Goal: Task Accomplishment & Management: Use online tool/utility

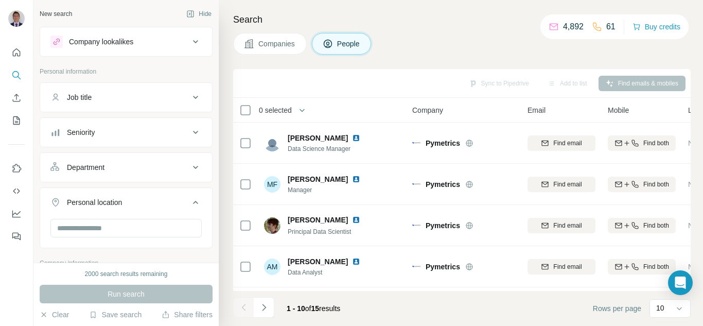
scroll to position [249, 0]
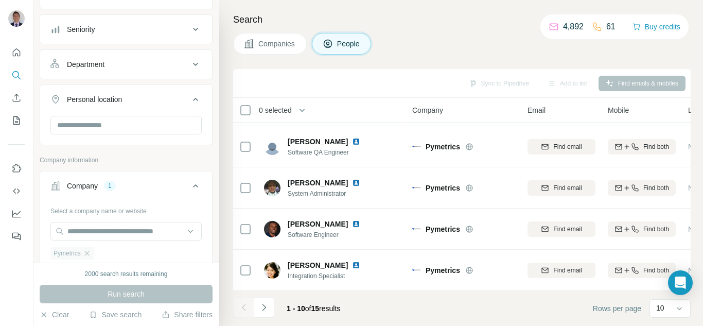
click at [90, 258] on div "Pymetrics" at bounding box center [72, 253] width 44 height 12
click at [89, 253] on icon "button" at bounding box center [86, 253] width 5 height 5
click at [87, 228] on input "text" at bounding box center [125, 231] width 151 height 19
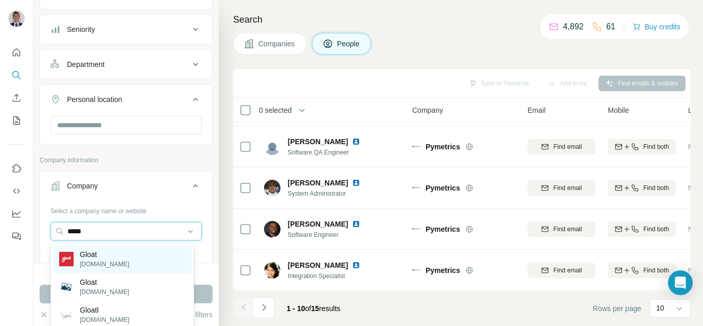
type input "*****"
click at [83, 255] on p "Gloat" at bounding box center [104, 254] width 49 height 10
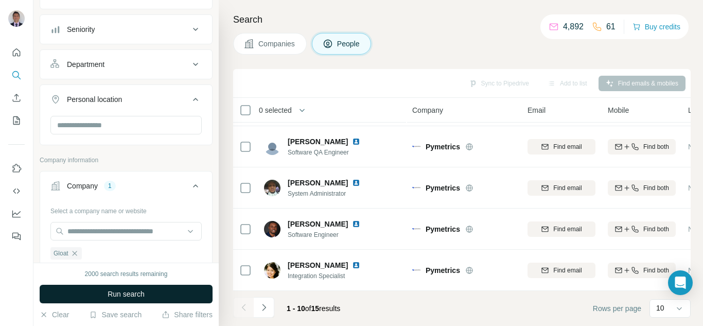
click at [155, 294] on button "Run search" at bounding box center [126, 294] width 173 height 19
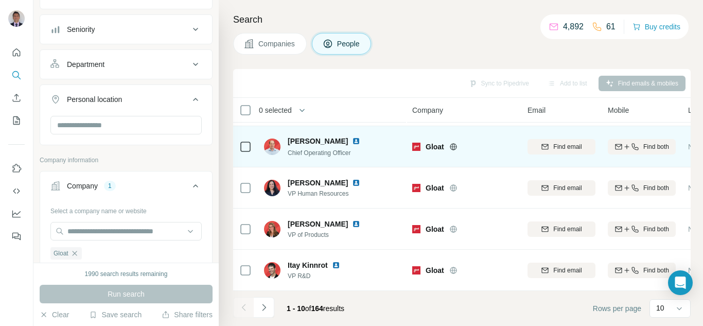
click at [453, 144] on icon at bounding box center [453, 147] width 8 height 8
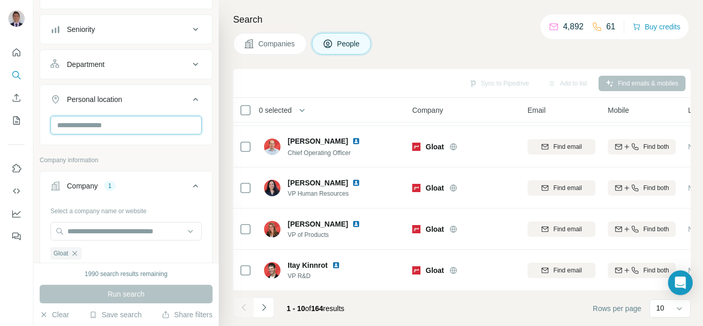
click at [101, 127] on input "text" at bounding box center [125, 125] width 151 height 19
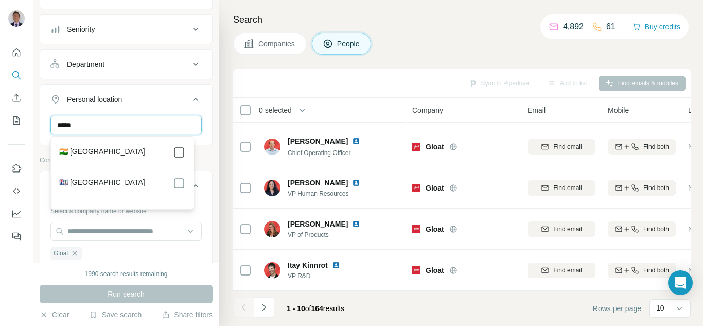
type input "*****"
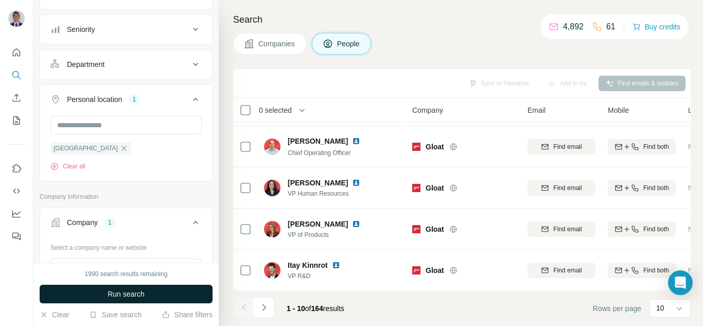
click at [118, 298] on span "Run search" at bounding box center [126, 294] width 37 height 10
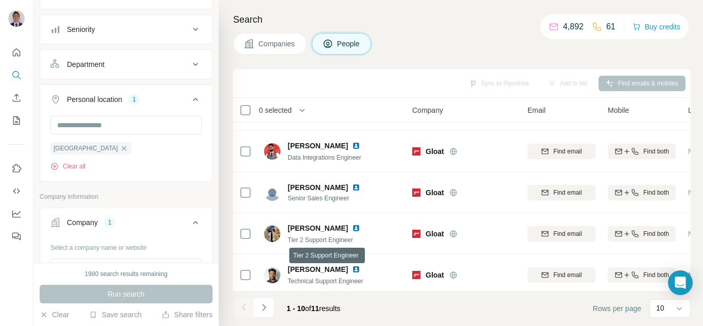
scroll to position [249, 0]
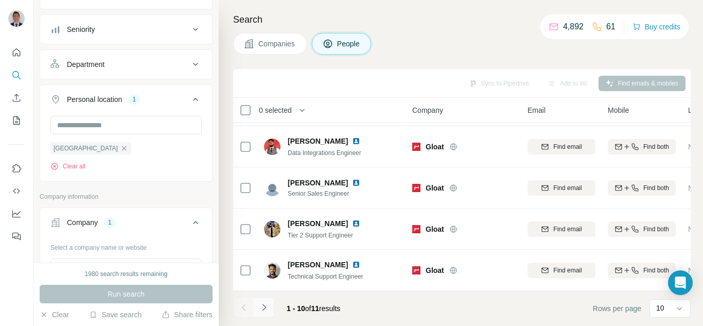
click at [265, 304] on icon "Navigate to next page" at bounding box center [264, 307] width 10 height 10
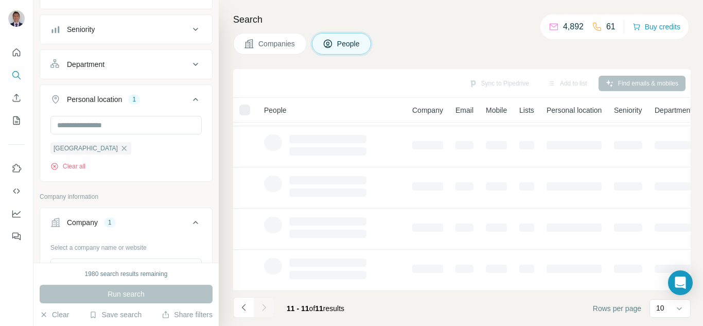
scroll to position [0, 0]
